Goal: Communication & Community: Answer question/provide support

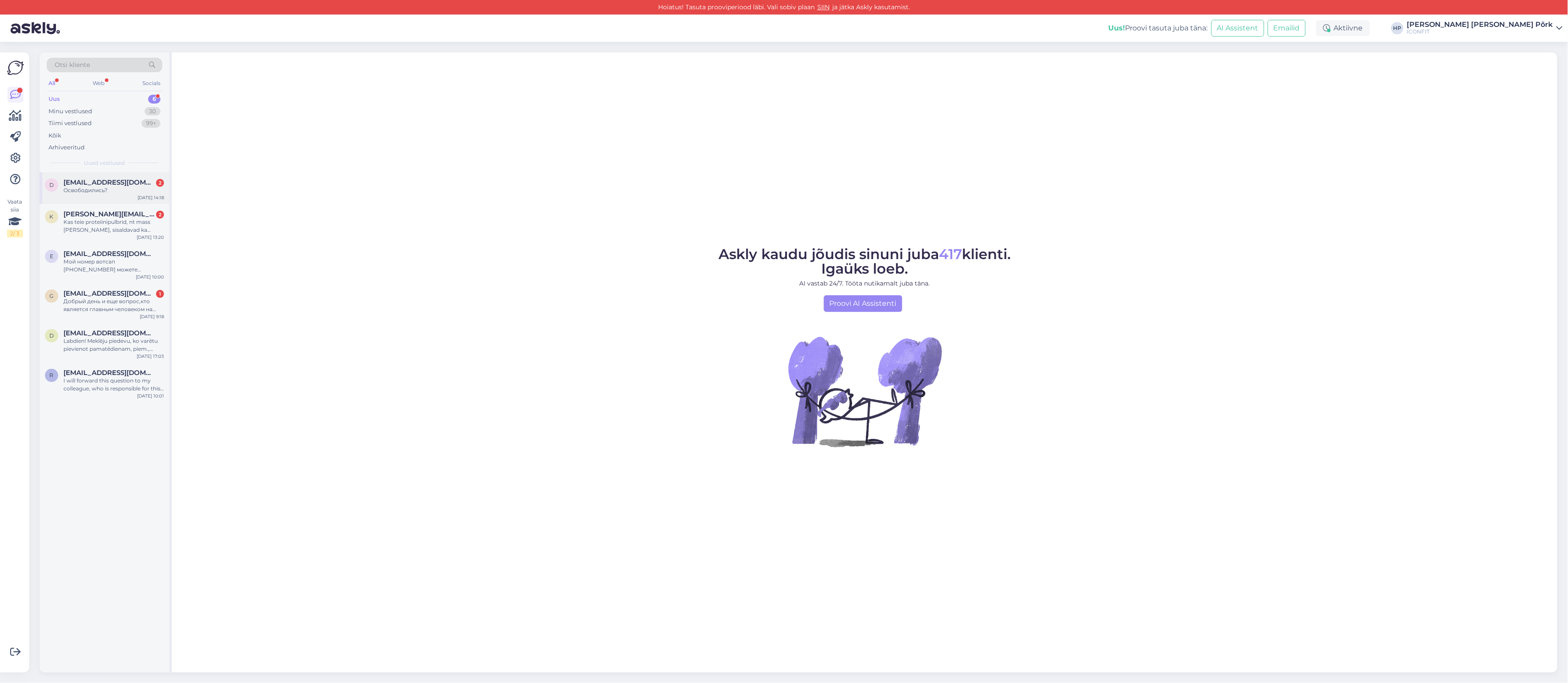
click at [102, 178] on div "d [EMAIL_ADDRESS][DOMAIN_NAME] 2 Освободились? [DATE] 14:18" at bounding box center [105, 188] width 129 height 32
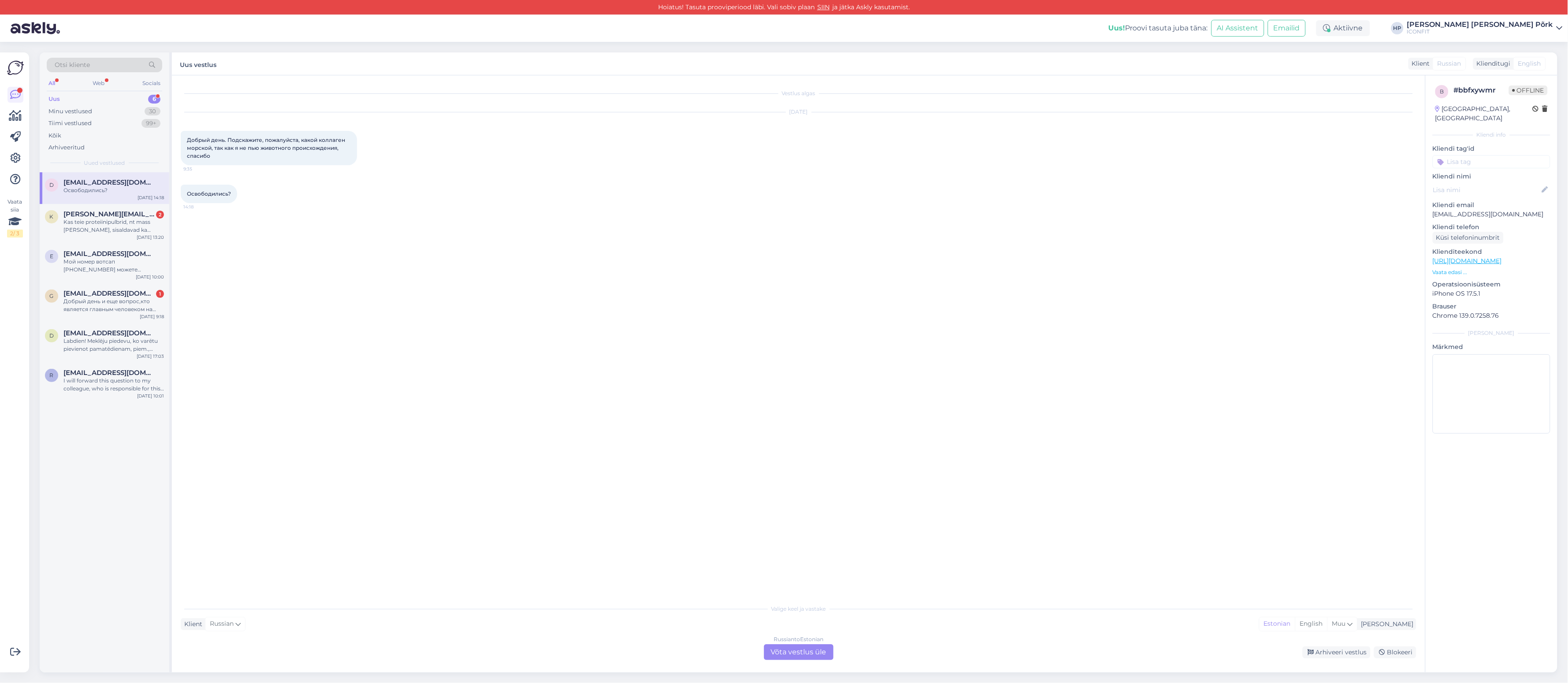
click at [918, 500] on div "Vestlus algas [DATE] Добрый день. Подскажите, пожалуйста, какой коллаген морско…" at bounding box center [802, 338] width 1243 height 508
click at [261, 149] on span "Добрый день. Подскажите, пожалуйста, какой коллаген морской, так как я не пью ж…" at bounding box center [266, 148] width 159 height 22
copy div "Добрый день. Подскажите, пожалуйста, какой коллаген морской, так как я не пью ж…"
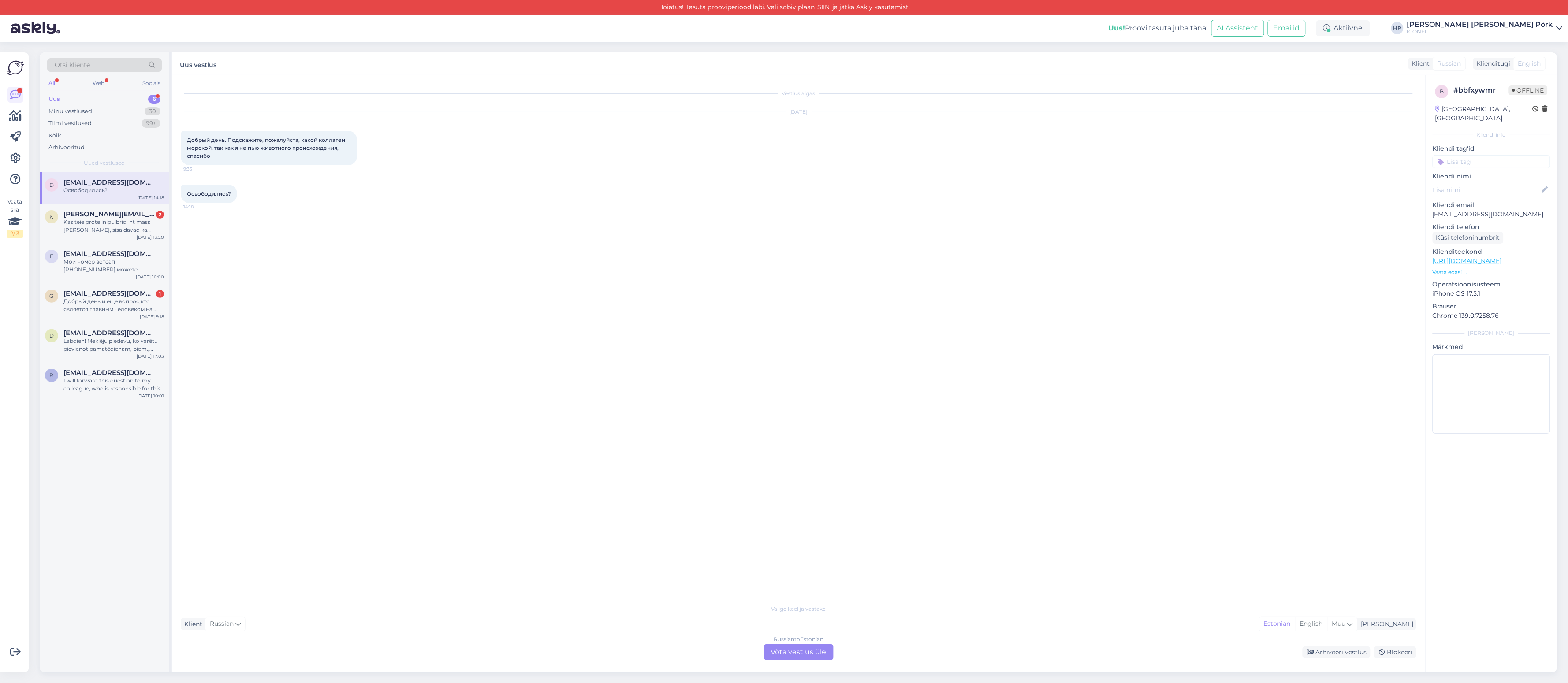
click at [509, 624] on div "Klient Russian Mina Estonian English Muu" at bounding box center [799, 624] width 1236 height 12
click at [823, 651] on div "Russian to Estonian Võta vestlus üle" at bounding box center [799, 652] width 70 height 16
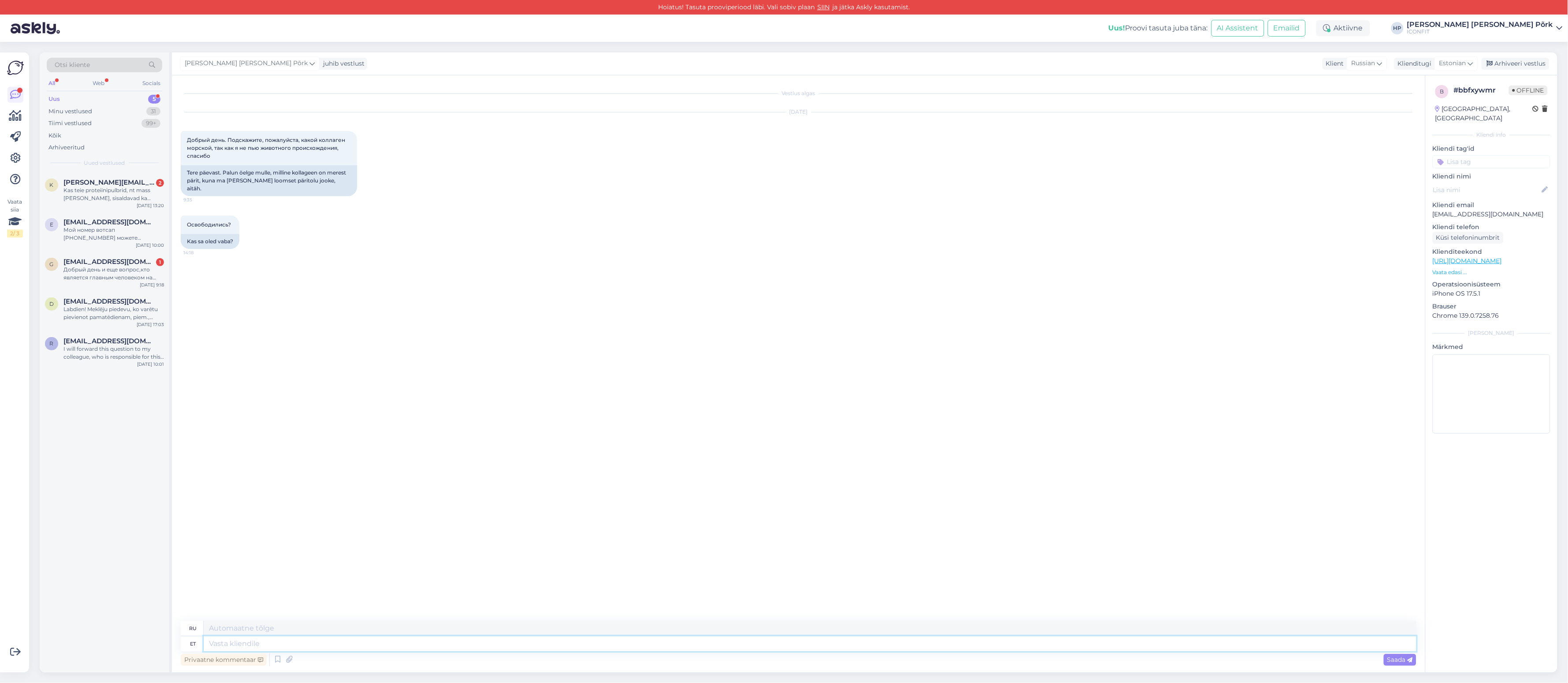
click at [452, 636] on textarea at bounding box center [810, 643] width 1213 height 15
type textarea "Tere."
type textarea "Привет."
type textarea "Tere. Kahjuks o"
type textarea "Здравствуйте. К сожалению."
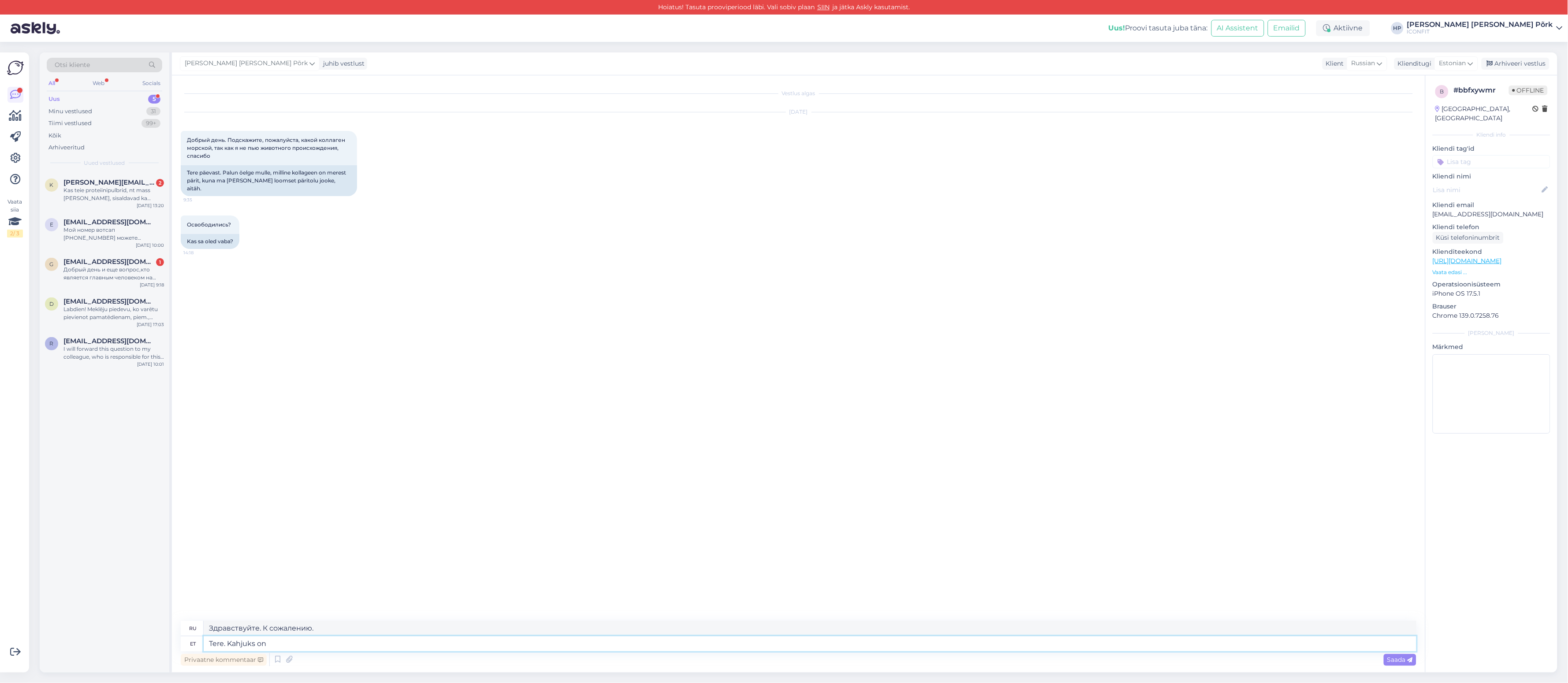
type textarea "Tere. Kahjuks on m"
type textarea "Здравствуйте. К сожалению,"
type textarea "Tere. Kahjuks on meie k"
type textarea "Здравствуйте. К сожалению, мы"
type textarea "Tere. Kahjuks on meie kollageen"
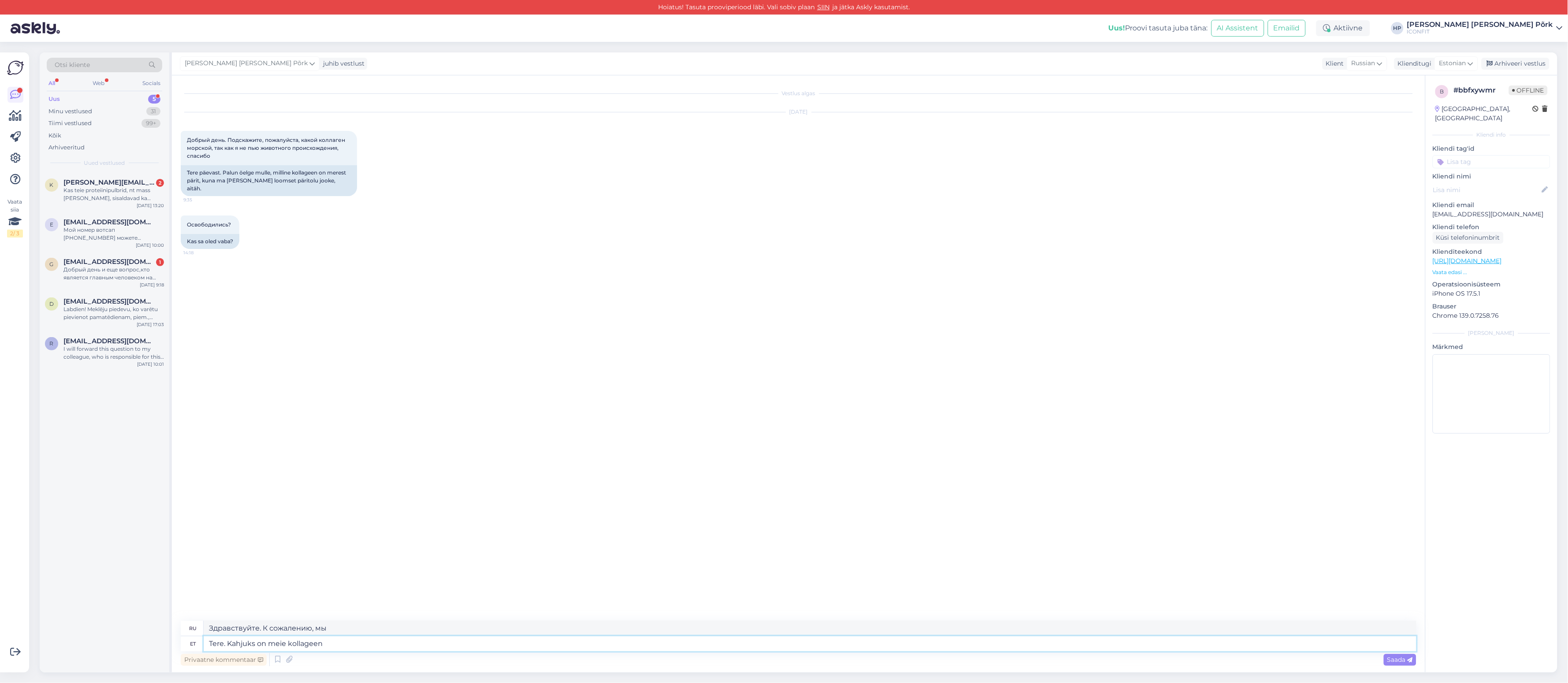
type textarea "Здравствуйте. К сожалению, наш коллаген"
type textarea "Tere. Kahjuks on meie kollageen loomset p"
type textarea "Здравствуйте. К сожалению, наш коллаген животного происхождения."
type textarea "Tere. Kahjuks on meie kollageen loomset päritolu."
click at [1409, 660] on icon at bounding box center [1410, 660] width 5 height 5
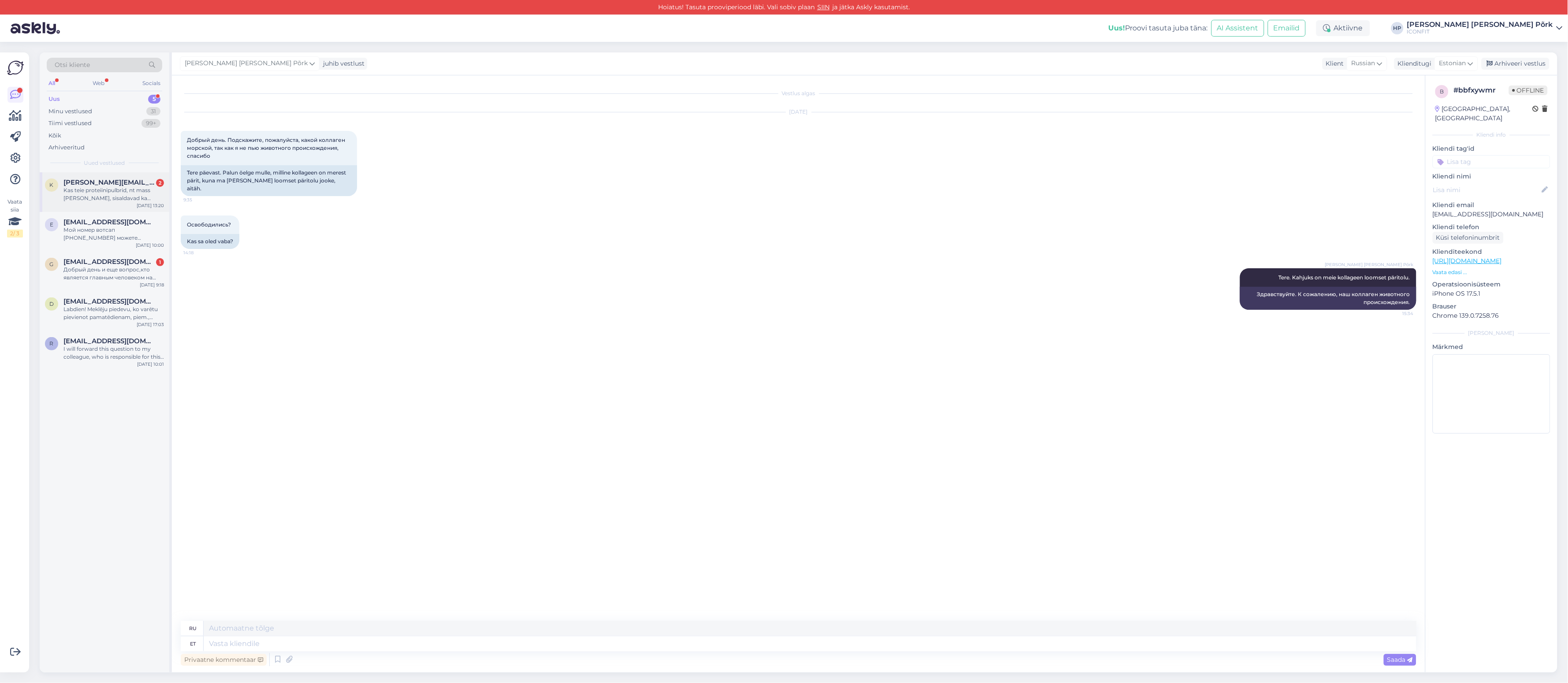
click at [109, 185] on span "[PERSON_NAME][EMAIL_ADDRESS][DOMAIN_NAME]" at bounding box center [109, 182] width 92 height 8
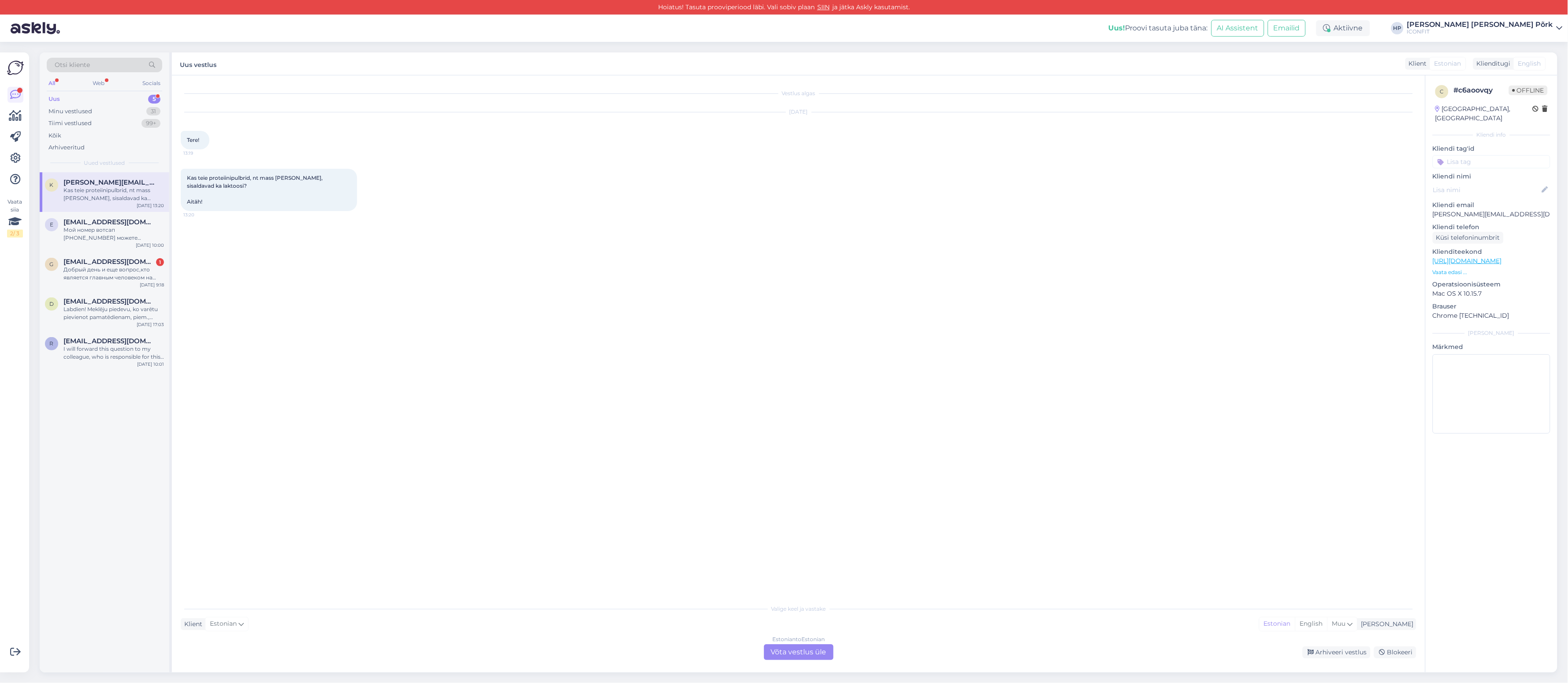
click at [581, 410] on div "Vestlus algas [DATE] Tere! 13:19 Kas teie proteiinipulbrid, nt mass [PERSON_NAM…" at bounding box center [802, 338] width 1243 height 508
click at [817, 652] on div "Estonian to Estonian Võta vestlus üle" at bounding box center [799, 652] width 70 height 16
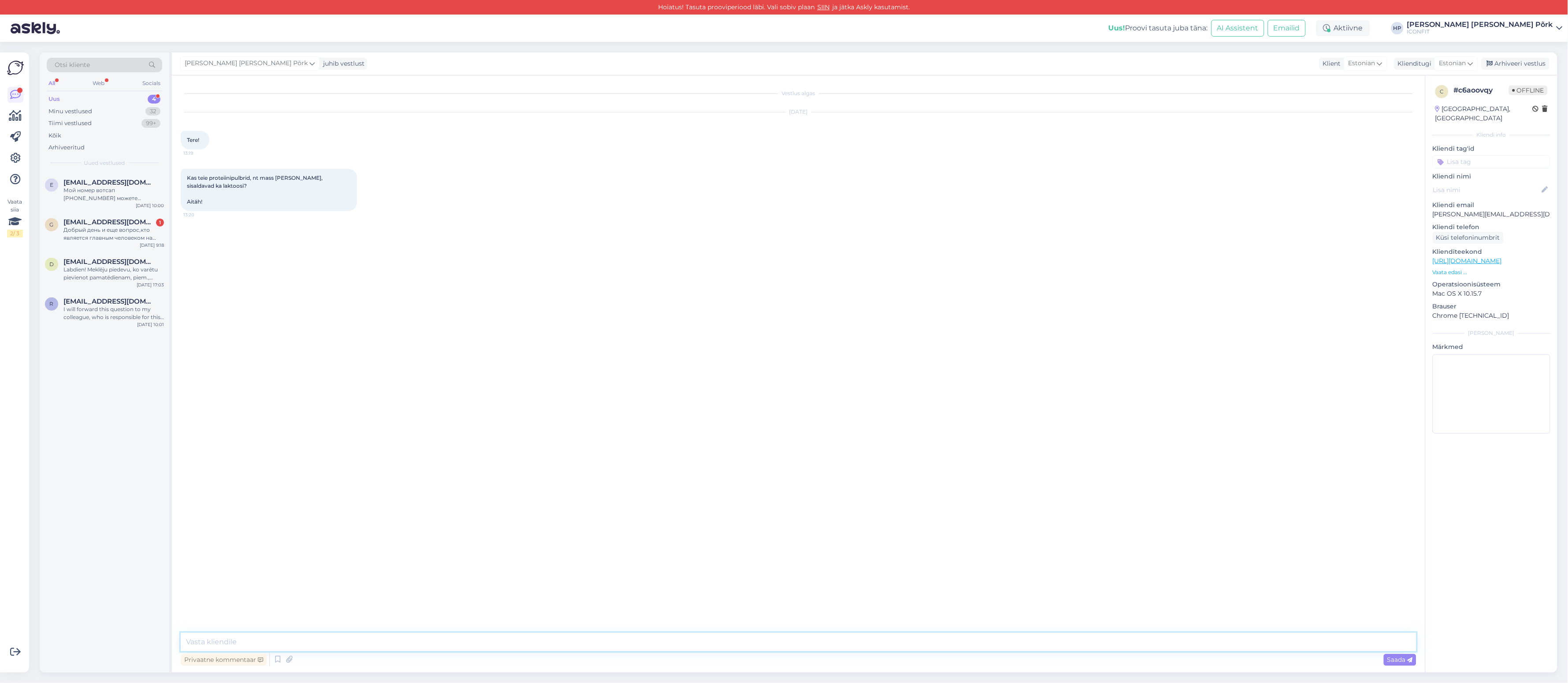
click at [323, 644] on textarea at bounding box center [799, 642] width 1236 height 18
drag, startPoint x: 671, startPoint y: 643, endPoint x: 644, endPoint y: 643, distance: 27.0
click at [643, 643] on textarea "Tere, enamus meie valgupulbreid sisaldavad laktoosi. [PERSON_NAME] aga on [PERS…" at bounding box center [799, 642] width 1236 height 18
click at [660, 643] on textarea "Tere, enamus meie valgupulbreid sisaldavad laktoosi. [PERSON_NAME] aga on [PERS…" at bounding box center [799, 642] width 1236 height 18
click at [765, 638] on textarea "Tere, enamus meie valgupulbreid sisaldavad laktoosi. [PERSON_NAME] aga on [PERS…" at bounding box center [799, 642] width 1236 height 18
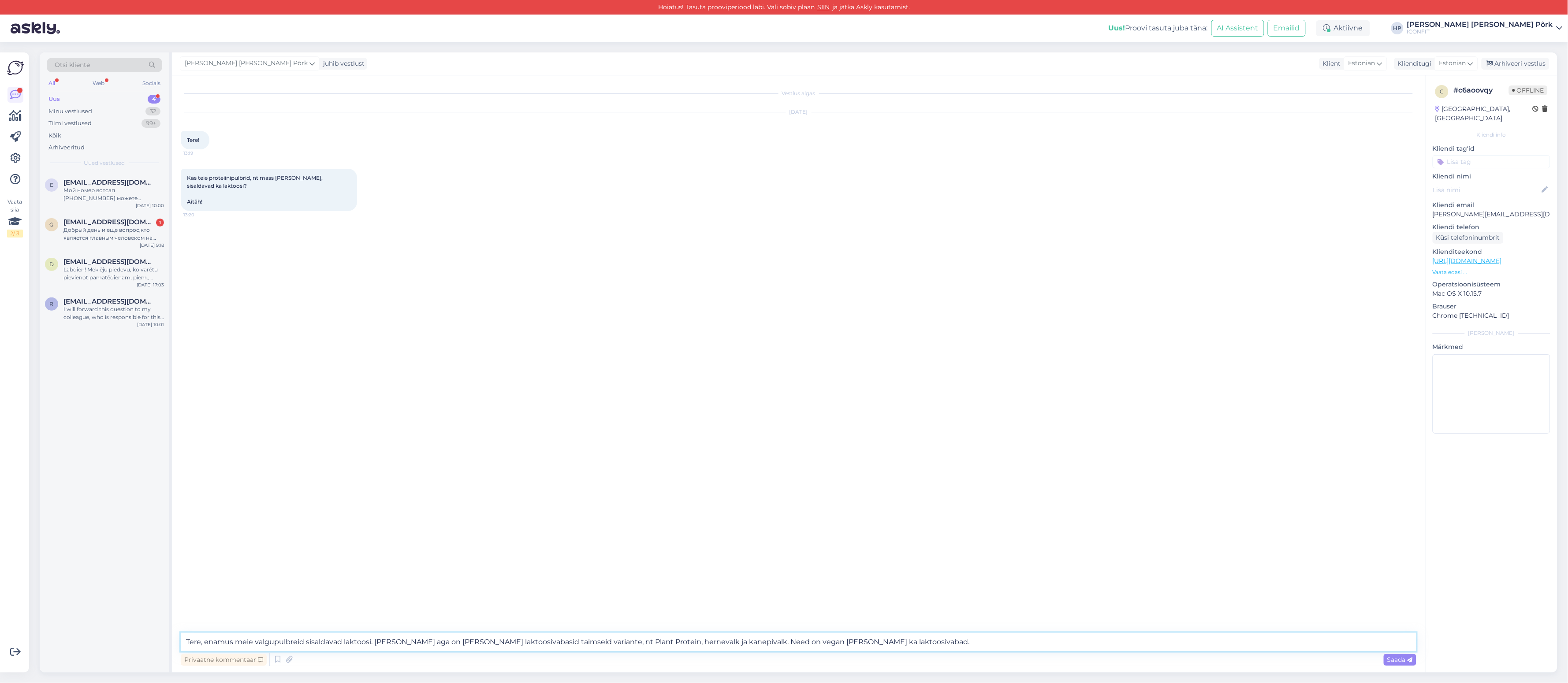
click at [220, 640] on textarea "Tere, enamus meie valgupulbreid sisaldavad laktoosi. [PERSON_NAME] aga on [PERS…" at bounding box center [799, 642] width 1236 height 18
click at [299, 641] on textarea "Tere, paljud meie valgupulbreid sisaldavad laktoosi. [PERSON_NAME] aga on [PERS…" at bounding box center [799, 642] width 1236 height 18
drag, startPoint x: 964, startPoint y: 638, endPoint x: 795, endPoint y: 641, distance: 169.0
click at [795, 641] on textarea "Tere, paljud meie valgupulbrid ([PERSON_NAME] arvatud mass [PERSON_NAME]) sisal…" at bounding box center [799, 642] width 1236 height 18
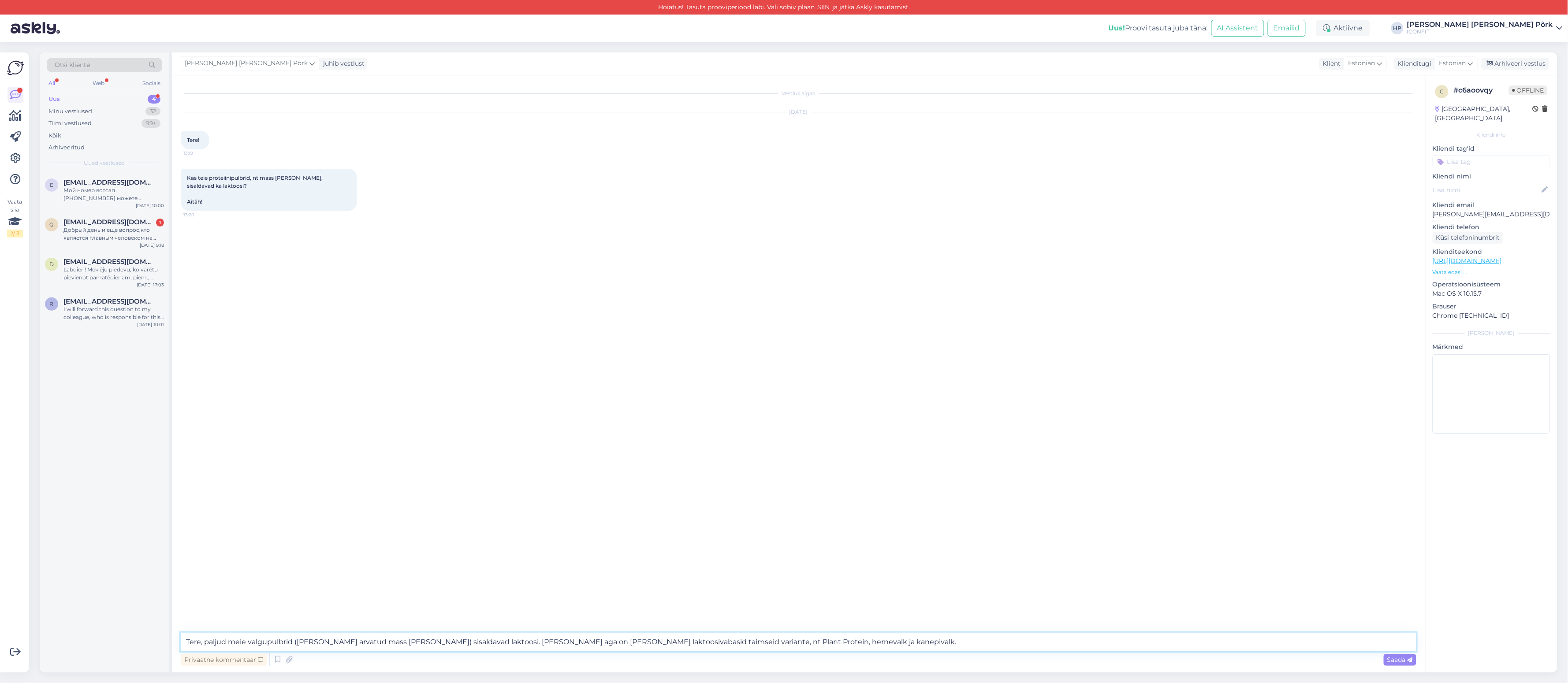
click at [209, 645] on textarea "Tere, paljud meie valgupulbrid ([PERSON_NAME] arvatud mass [PERSON_NAME]) sisal…" at bounding box center [799, 642] width 1236 height 18
drag, startPoint x: 434, startPoint y: 644, endPoint x: 444, endPoint y: 661, distance: 19.7
click at [434, 645] on textarea "Tere! Paljud meie valgupulbrid ([PERSON_NAME] arvatud mass [PERSON_NAME]) sisal…" at bounding box center [799, 642] width 1236 height 18
click at [479, 642] on textarea "Tere! Paljud meie valgupulbrid ([PERSON_NAME] arvatud mass [PERSON_NAME]) sisal…" at bounding box center [799, 642] width 1236 height 18
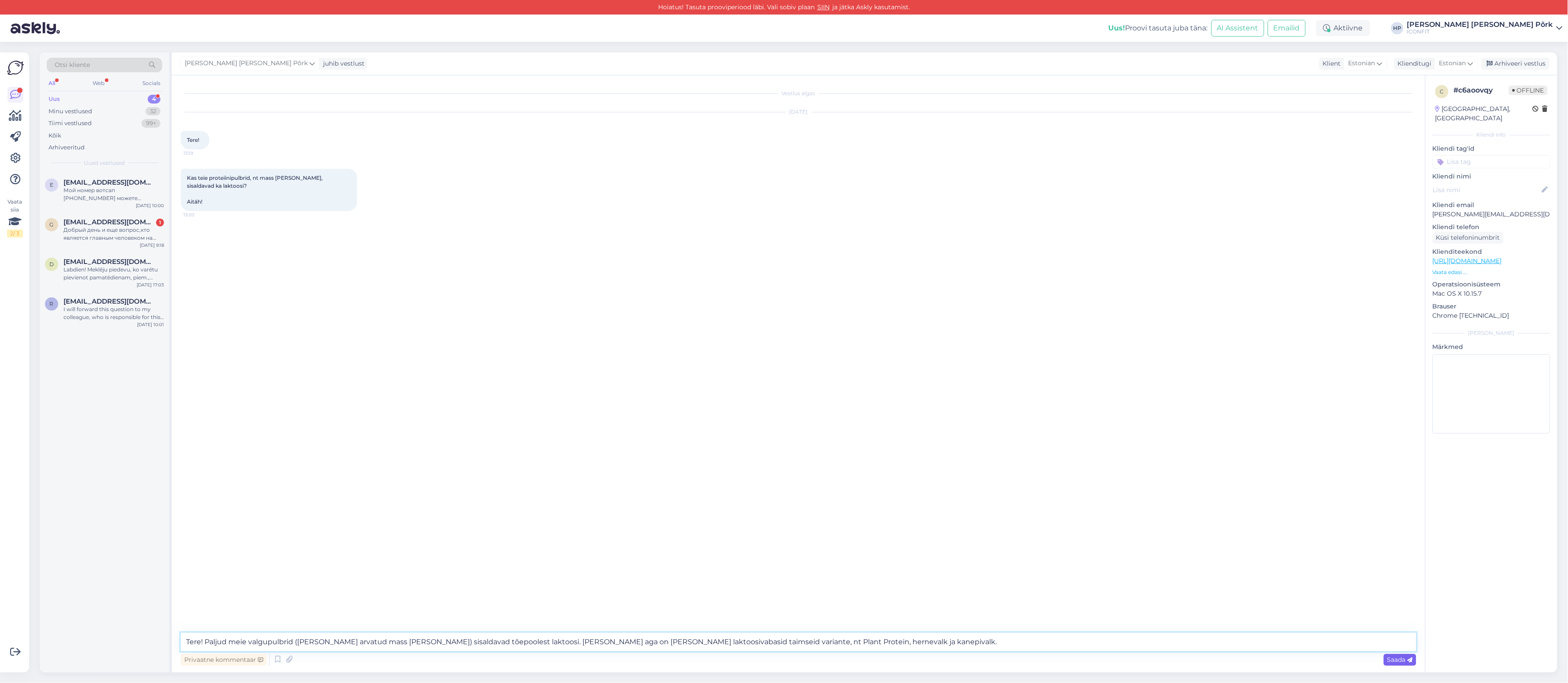
type textarea "Tere! Paljud meie valgupulbrid ([PERSON_NAME] arvatud mass [PERSON_NAME]) sisal…"
click at [1394, 662] on span "Saada" at bounding box center [1400, 660] width 25 height 8
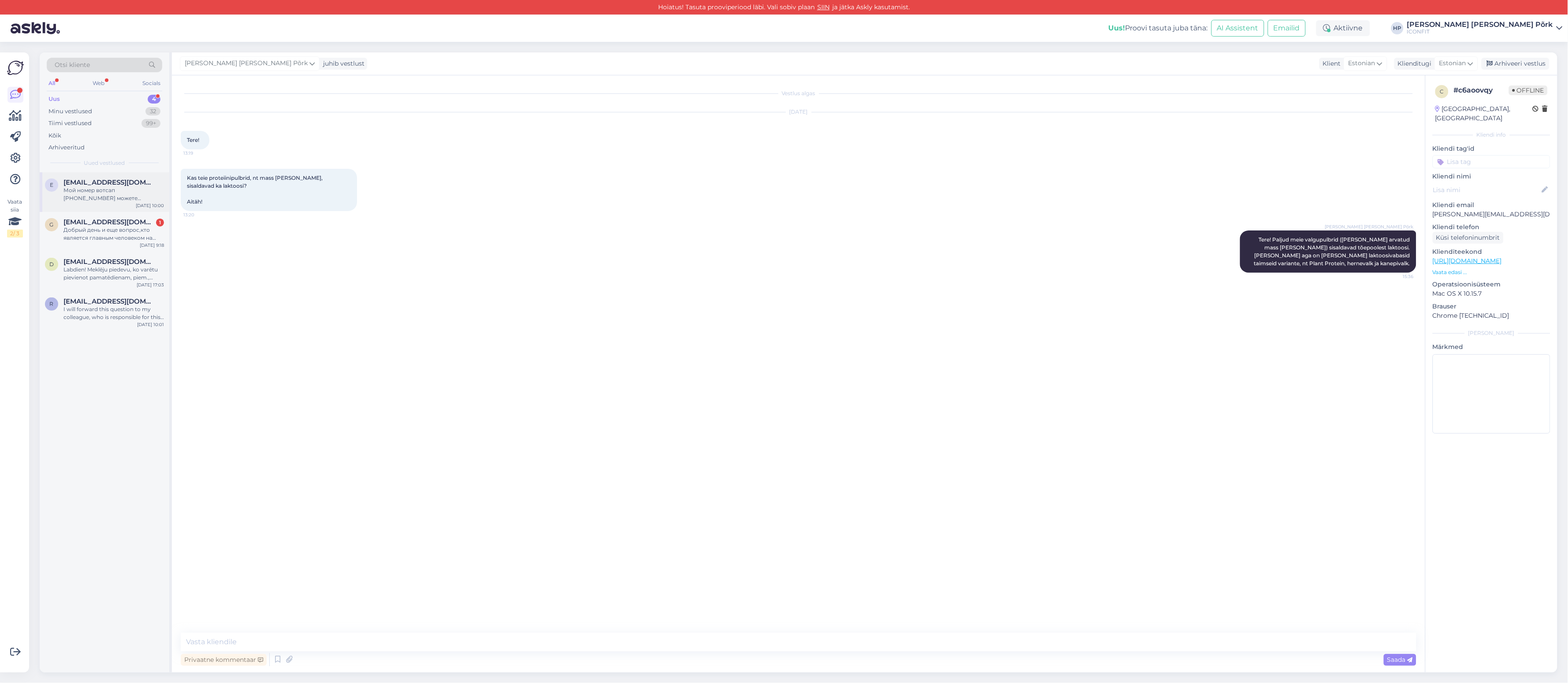
click at [87, 194] on div "Мой номер вотсап [PHONE_NUMBER] можете написать" at bounding box center [114, 194] width 101 height 16
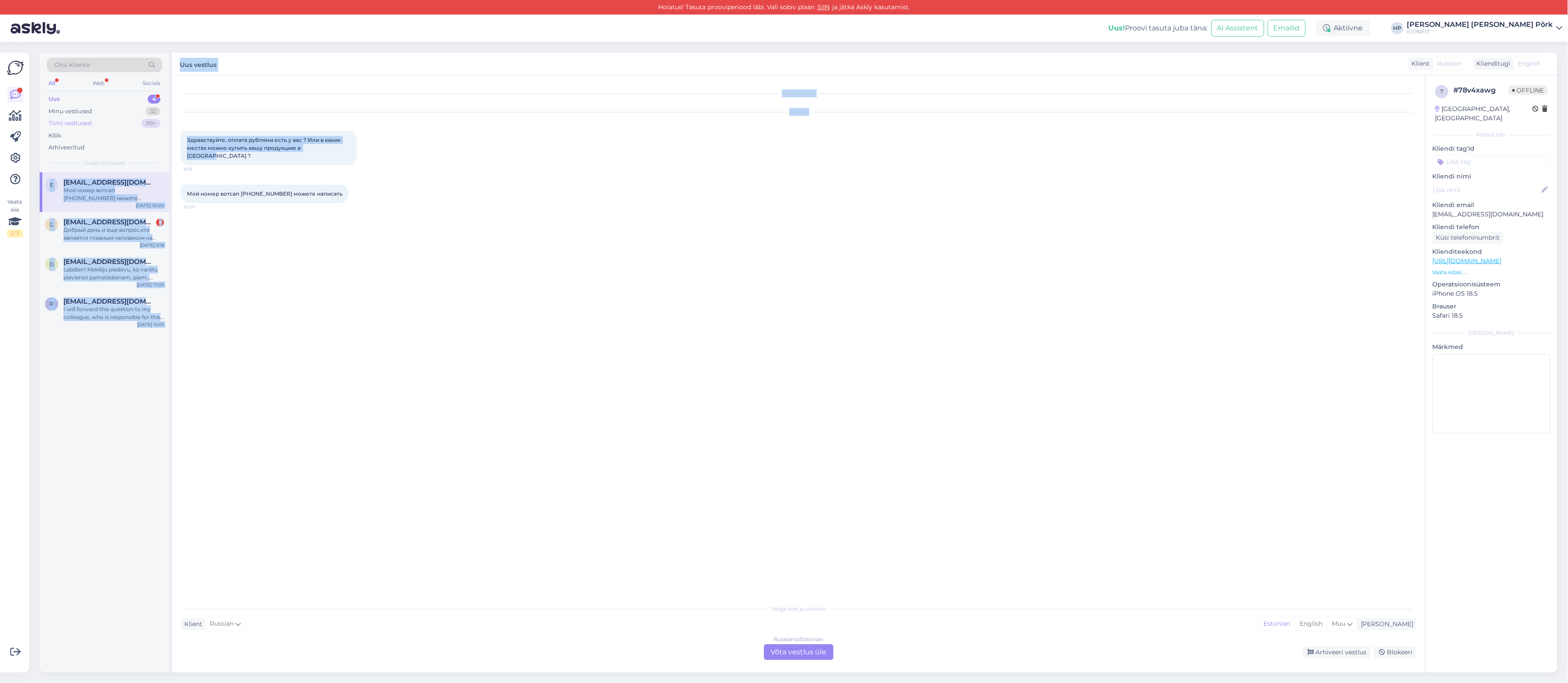
drag, startPoint x: 326, startPoint y: 148, endPoint x: 158, endPoint y: 126, distance: 169.4
click at [158, 126] on div "Otsi kliente All Web Socials Uus 4 Minu vestlused 32 Tiimi vestlused 99+ Kõik A…" at bounding box center [799, 362] width 1518 height 620
click at [245, 143] on div "Здравствуйте, оплата рублями есть у вас ? Или в каких местах можно купить вашу …" at bounding box center [269, 148] width 176 height 35
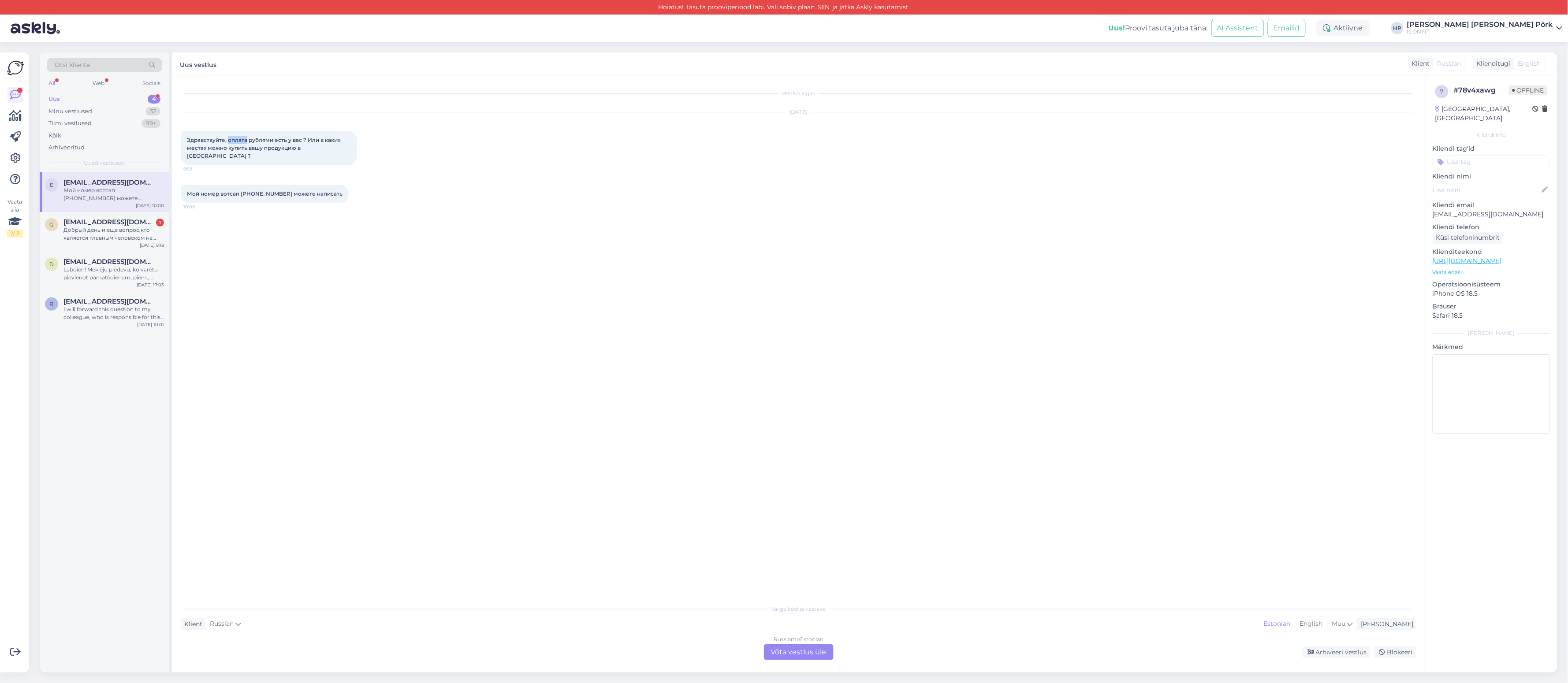
click at [245, 143] on div "Здравствуйте, оплата рублями есть у вас ? Или в каких местах можно купить вашу …" at bounding box center [269, 148] width 176 height 35
click at [783, 654] on div "Russian to Estonian Võta vestlus üle" at bounding box center [799, 652] width 70 height 16
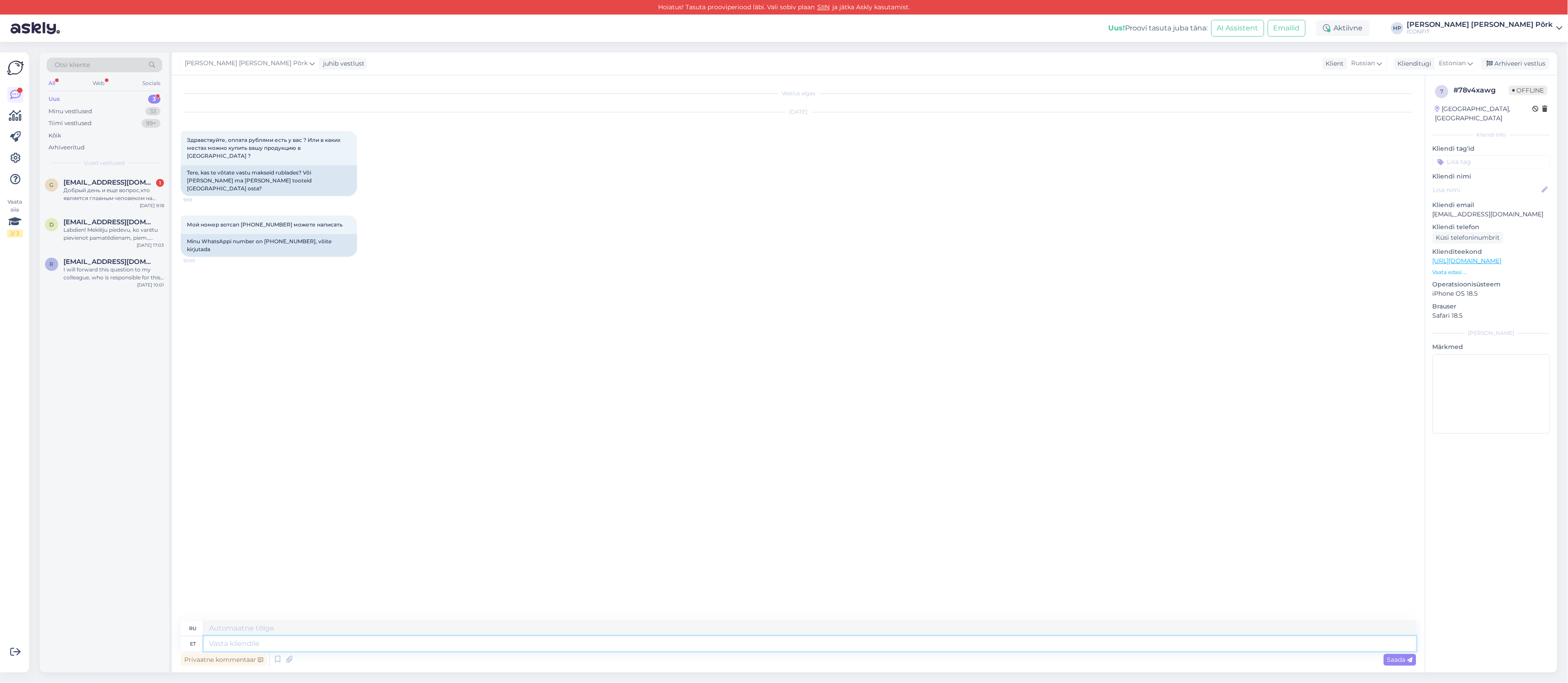
click at [303, 638] on textarea at bounding box center [810, 643] width 1213 height 15
type textarea "Hello, u"
type textarea "Привет,"
type textarea "Hello, unfortunately we"
type textarea "Здравствуйте, к сожалению."
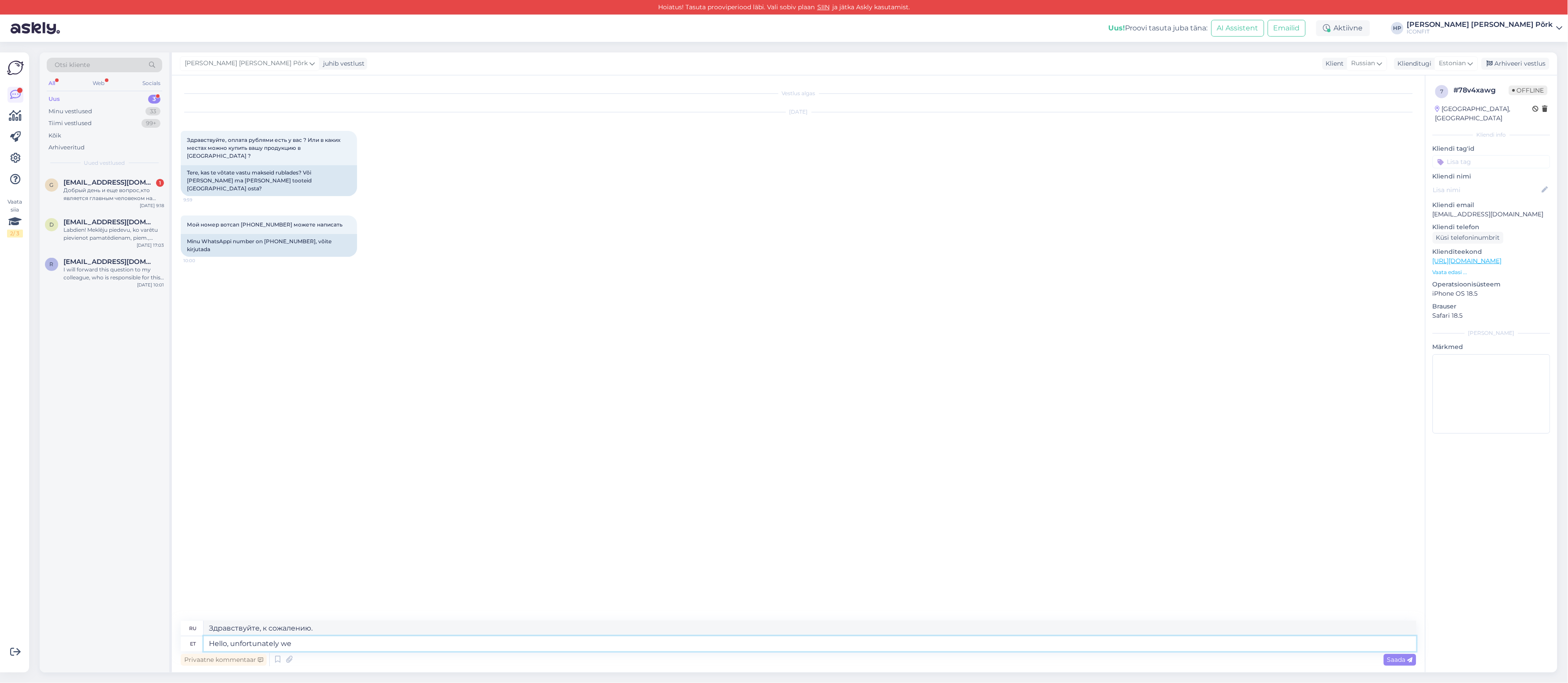
type textarea "Hello, unfortunately we d"
type textarea "Здравствуйте, к сожалению, мы"
type textarea "Hello, unfortunately we don't sh"
type textarea "Здравствуйте, к сожалению, у нас нет"
type textarea "Hello, unfortunately we don't ship to"
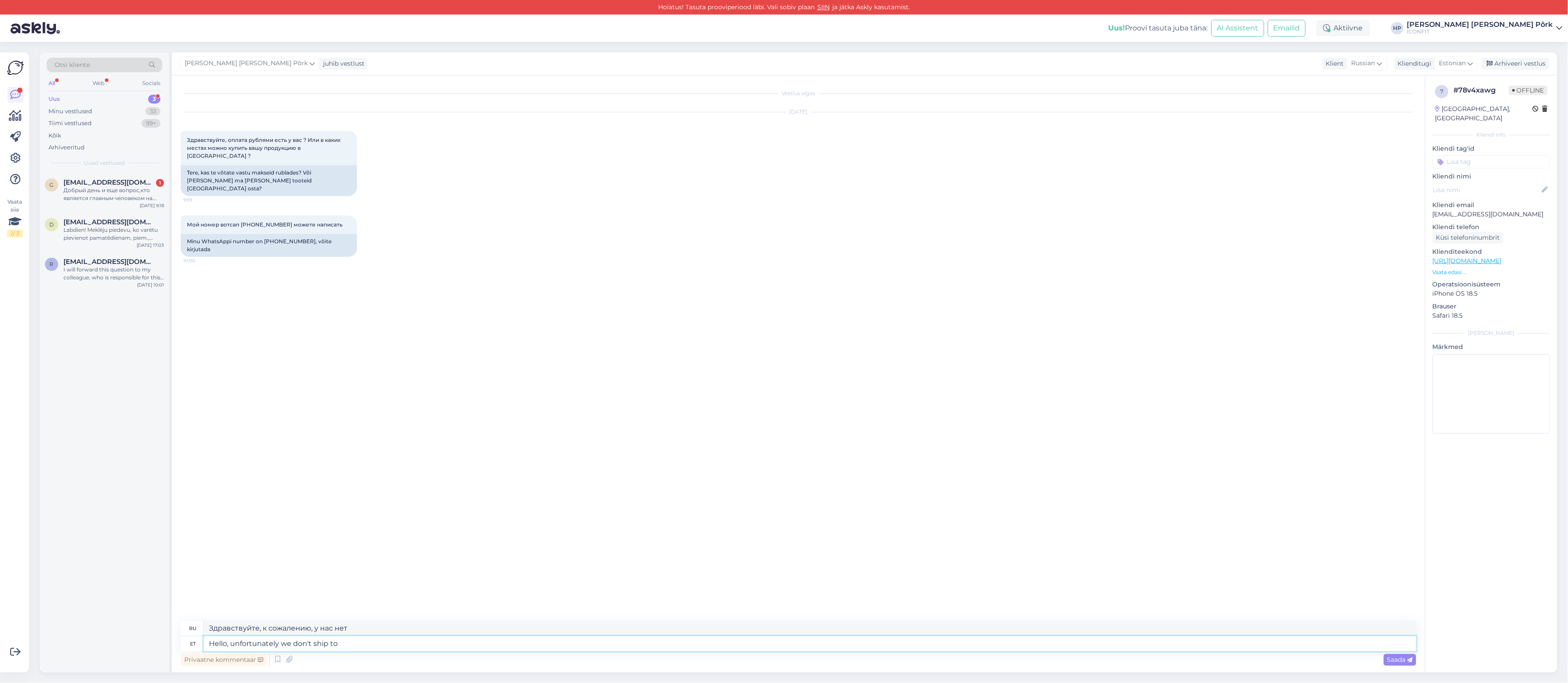
type textarea "Здравствуйте, к сожалению, мы не осуществляем доставку."
type textarea "Hello, unfortunately we don't ship to rus"
type textarea "Здравствуйте, к сожалению, мы не осуществляем доставку [PERSON_NAME]"
type textarea "Hello, unfortunately we don't ship to [GEOGRAPHIC_DATA]."
type textarea "Здравствуйте, к сожалению, мы не осуществляем доставку в [GEOGRAPHIC_DATA]."
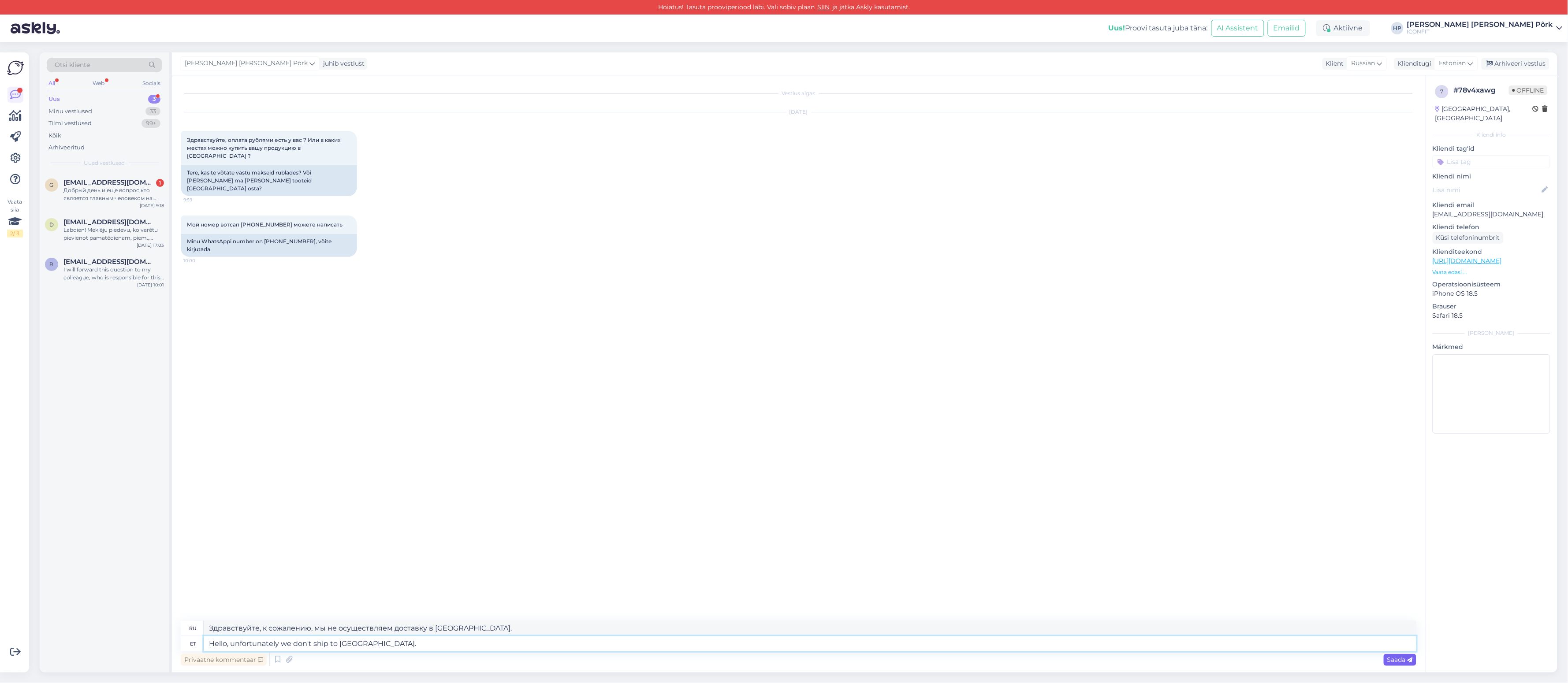
type textarea "Hello, unfortunately we don't ship to [GEOGRAPHIC_DATA]."
click at [1409, 662] on icon at bounding box center [1410, 660] width 5 height 5
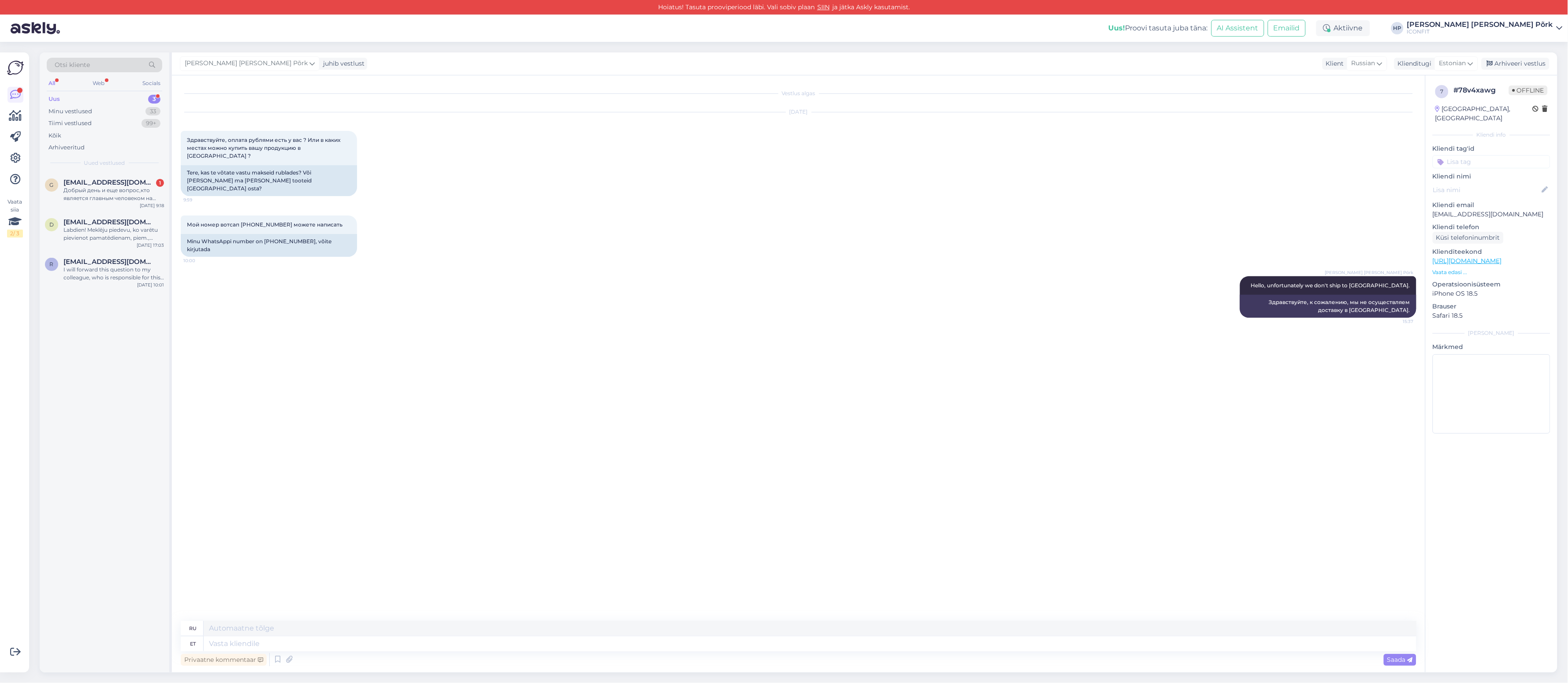
click at [692, 400] on div "Vestlus algas [DATE] Здравствуйте, оплата рублями есть у вас ? Или в каких мест…" at bounding box center [802, 348] width 1243 height 529
click at [85, 185] on span "[EMAIL_ADDRESS][DOMAIN_NAME]" at bounding box center [109, 182] width 92 height 8
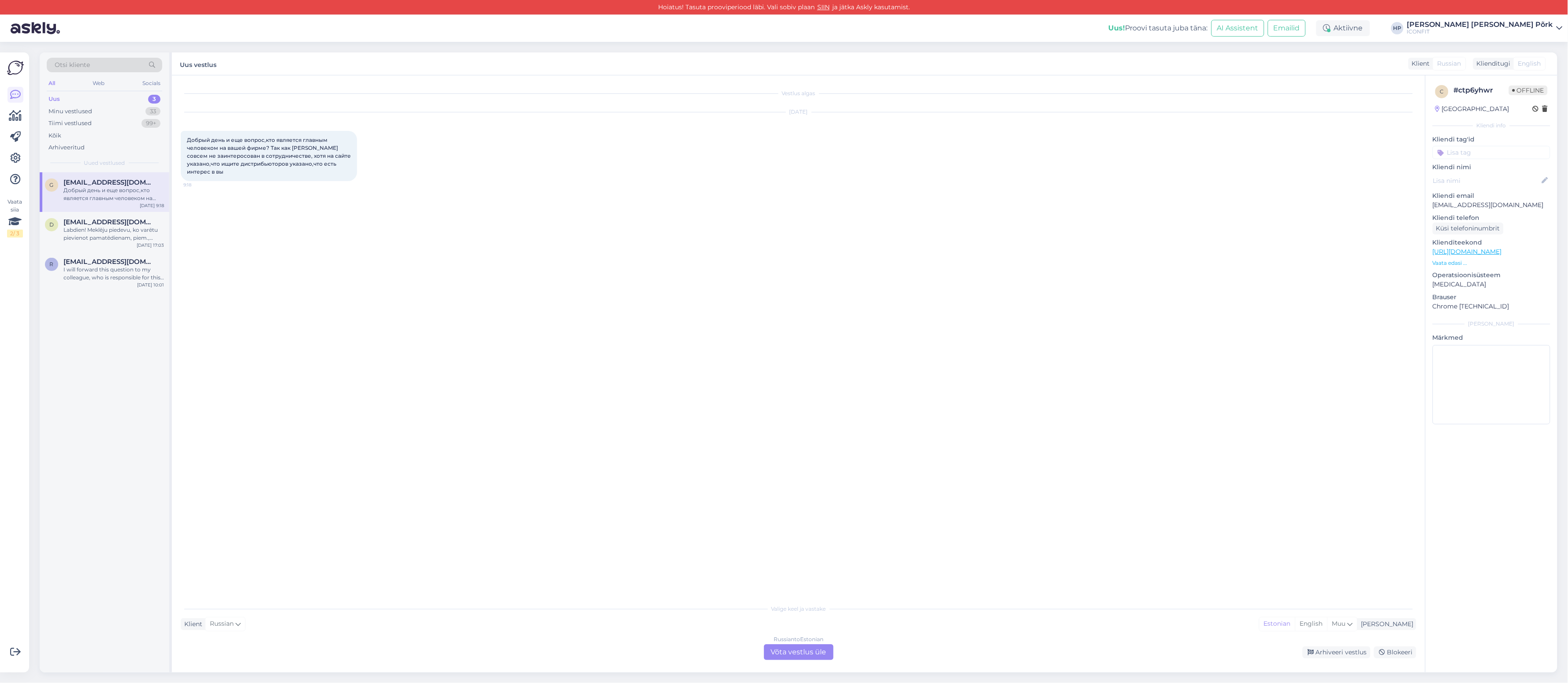
click at [237, 153] on span "Добрый день и еще вопрос,кто является главным человеком на вашей фирме? Так как…" at bounding box center [269, 156] width 165 height 38
copy div "Добрый день и еще вопрос,кто является главным человеком на вашей фирме? Так как…"
click at [526, 272] on div "Vestlus algas [DATE] Добрый день и еще вопрос,кто является главным человеком на…" at bounding box center [802, 338] width 1243 height 508
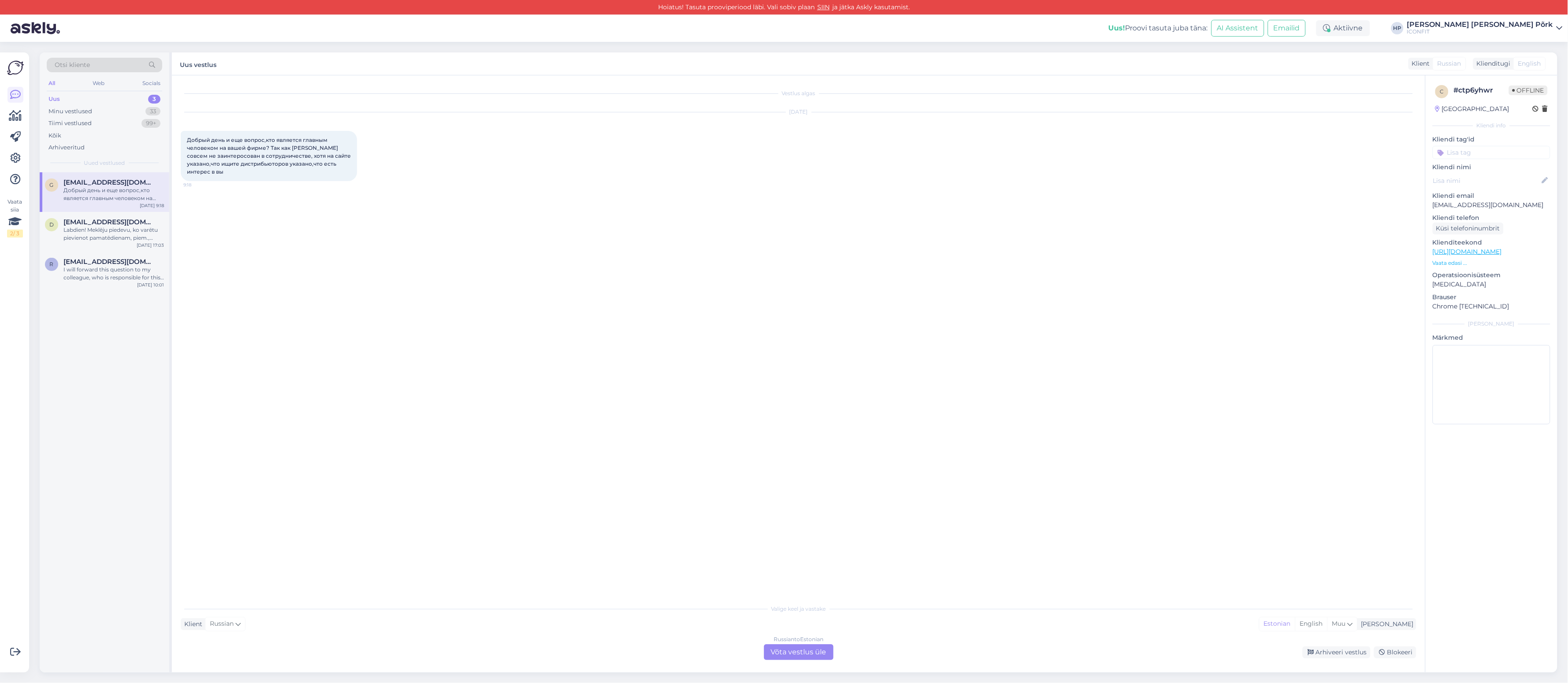
click at [1209, 330] on div "Vestlus algas [DATE] Добрый день и еще вопрос,кто является главным человеком на…" at bounding box center [802, 338] width 1243 height 508
click at [1169, 320] on div "Vestlus algas [DATE] Добрый день и еще вопрос,кто является главным человеком на…" at bounding box center [802, 338] width 1243 height 508
click at [1009, 431] on div "Vestlus algas [DATE] Добрый день и еще вопрос,кто является главным человеком на…" at bounding box center [802, 338] width 1243 height 508
click at [503, 357] on div "Vestlus algas [DATE] Добрый день и еще вопрос,кто является главным человеком на…" at bounding box center [802, 338] width 1243 height 508
click at [92, 347] on div "g [EMAIL_ADDRESS][DOMAIN_NAME] Добрый день и еще вопрос,кто является главным че…" at bounding box center [105, 422] width 129 height 501
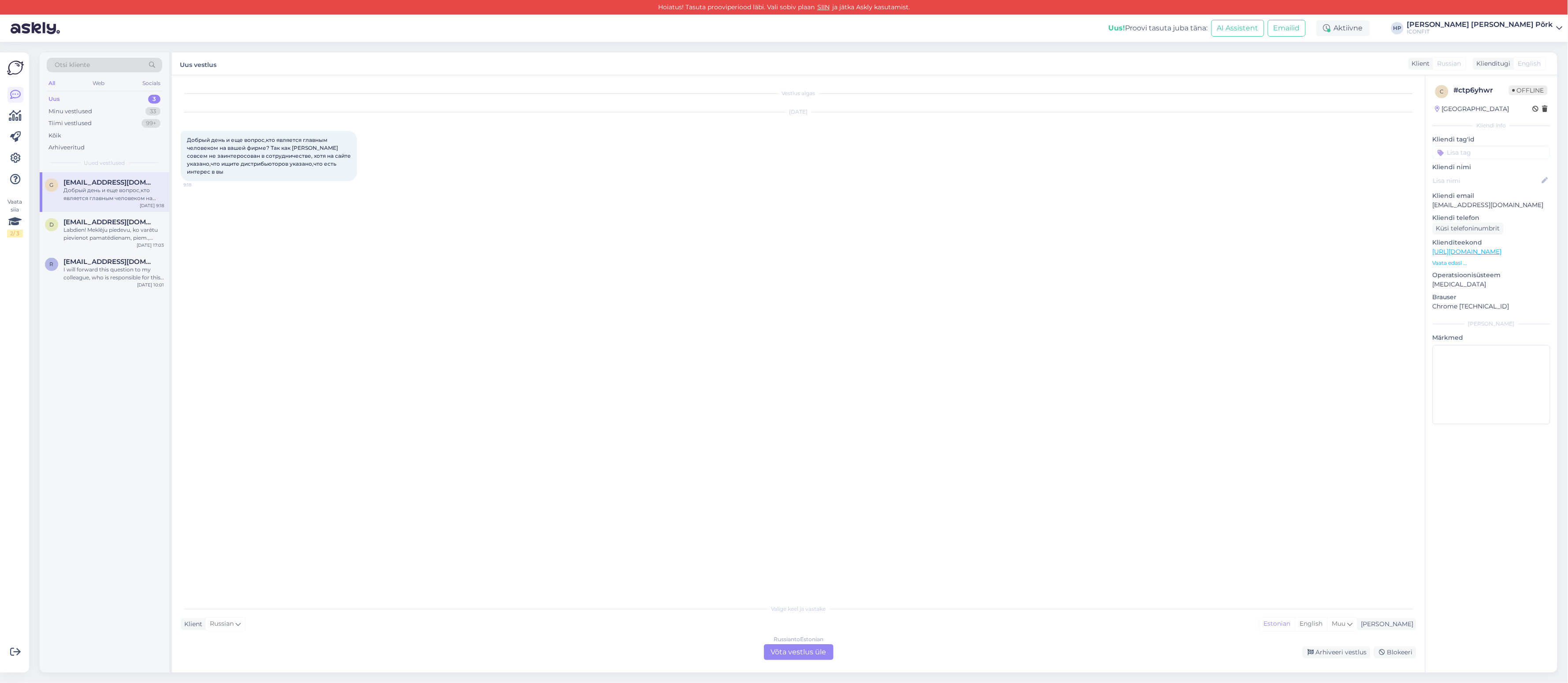
click at [17, 68] on img at bounding box center [15, 68] width 17 height 17
click at [8, 54] on div "Vaata siia 2 / 3 Võimalused Veendu, et Askly loob sulle väärtust. Sulge Ühenda …" at bounding box center [15, 362] width 29 height 620
